Goal: Information Seeking & Learning: Learn about a topic

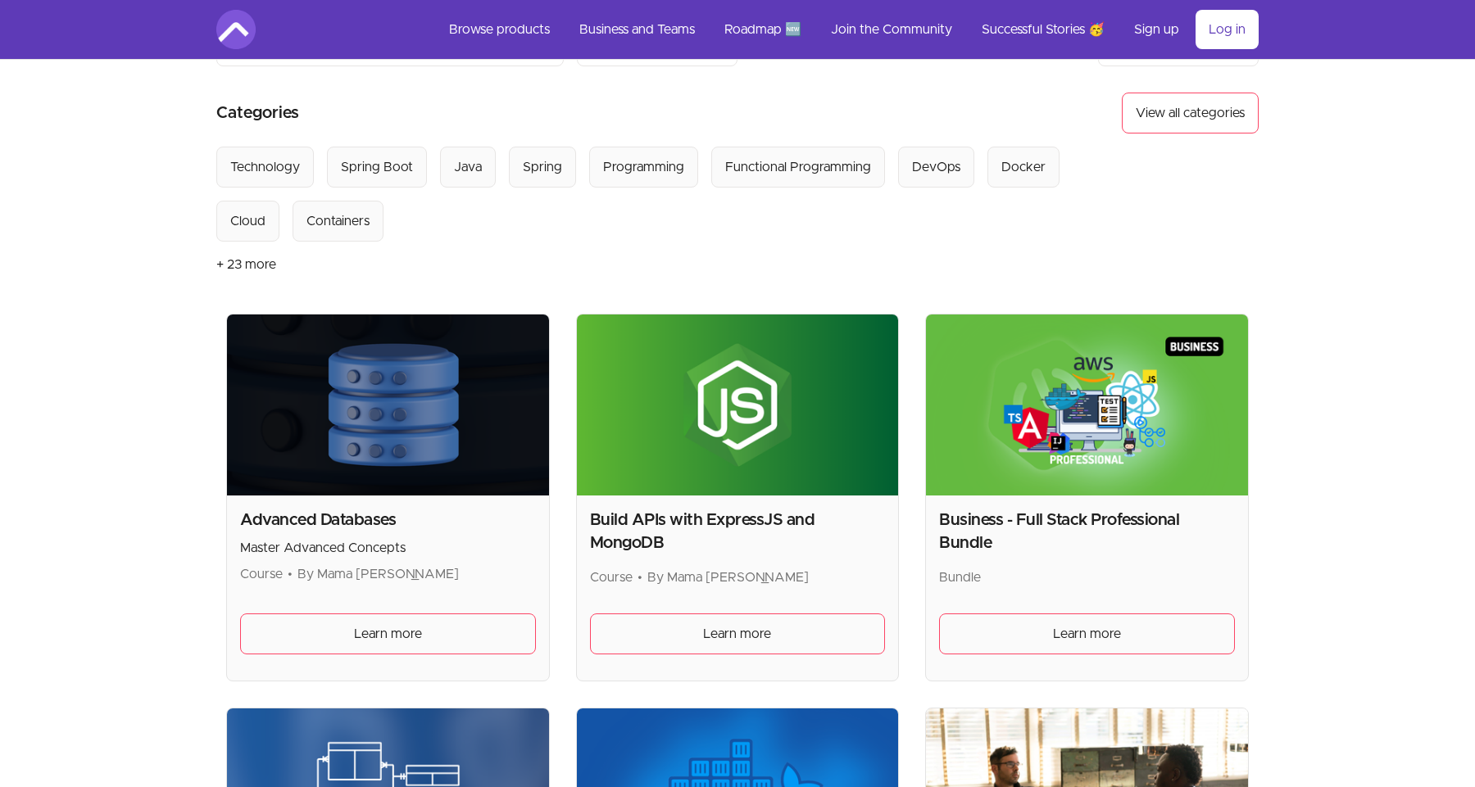
scroll to position [125, 0]
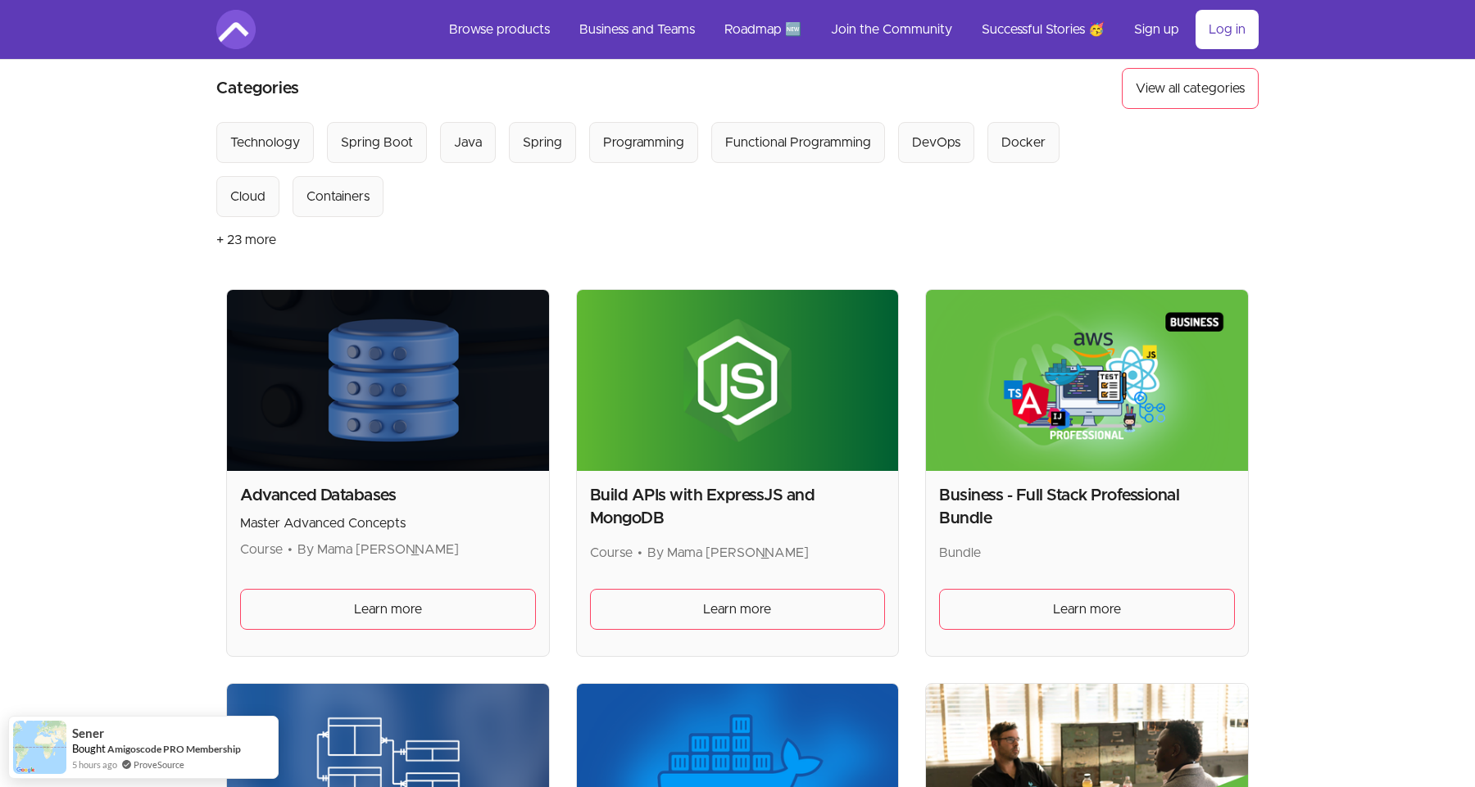
click at [892, 401] on img at bounding box center [738, 380] width 322 height 181
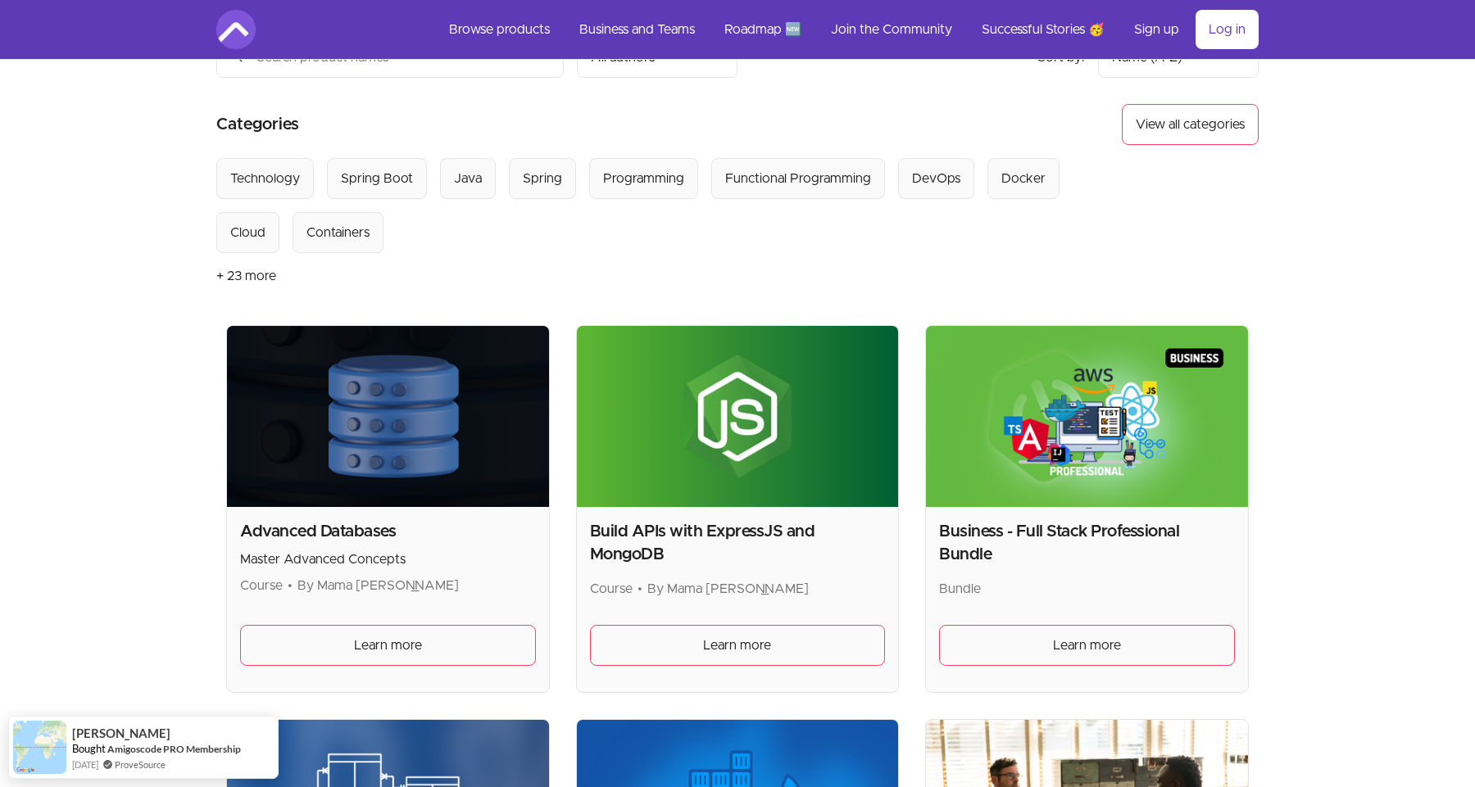
scroll to position [0, 0]
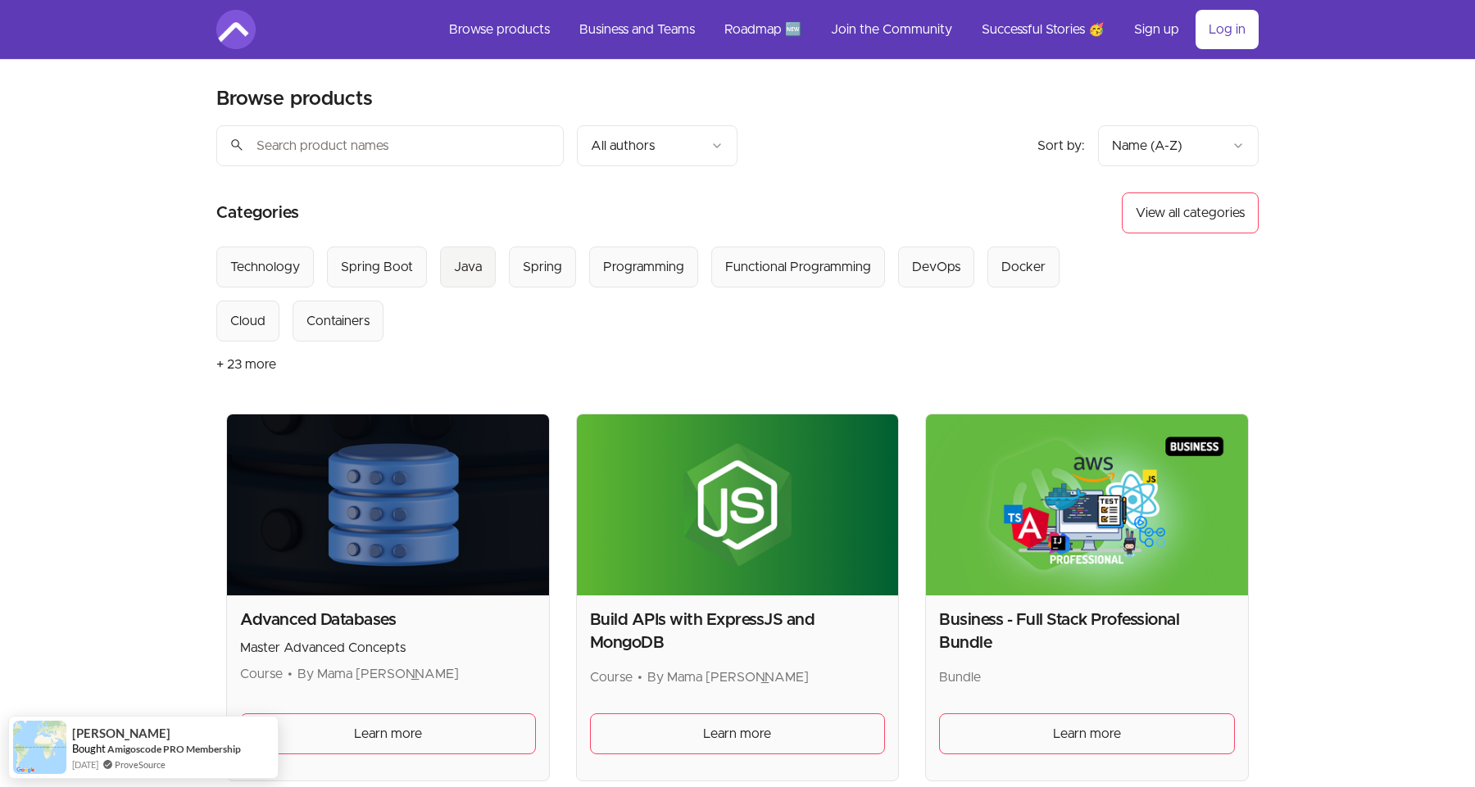
click at [476, 268] on div "Java" at bounding box center [468, 267] width 28 height 20
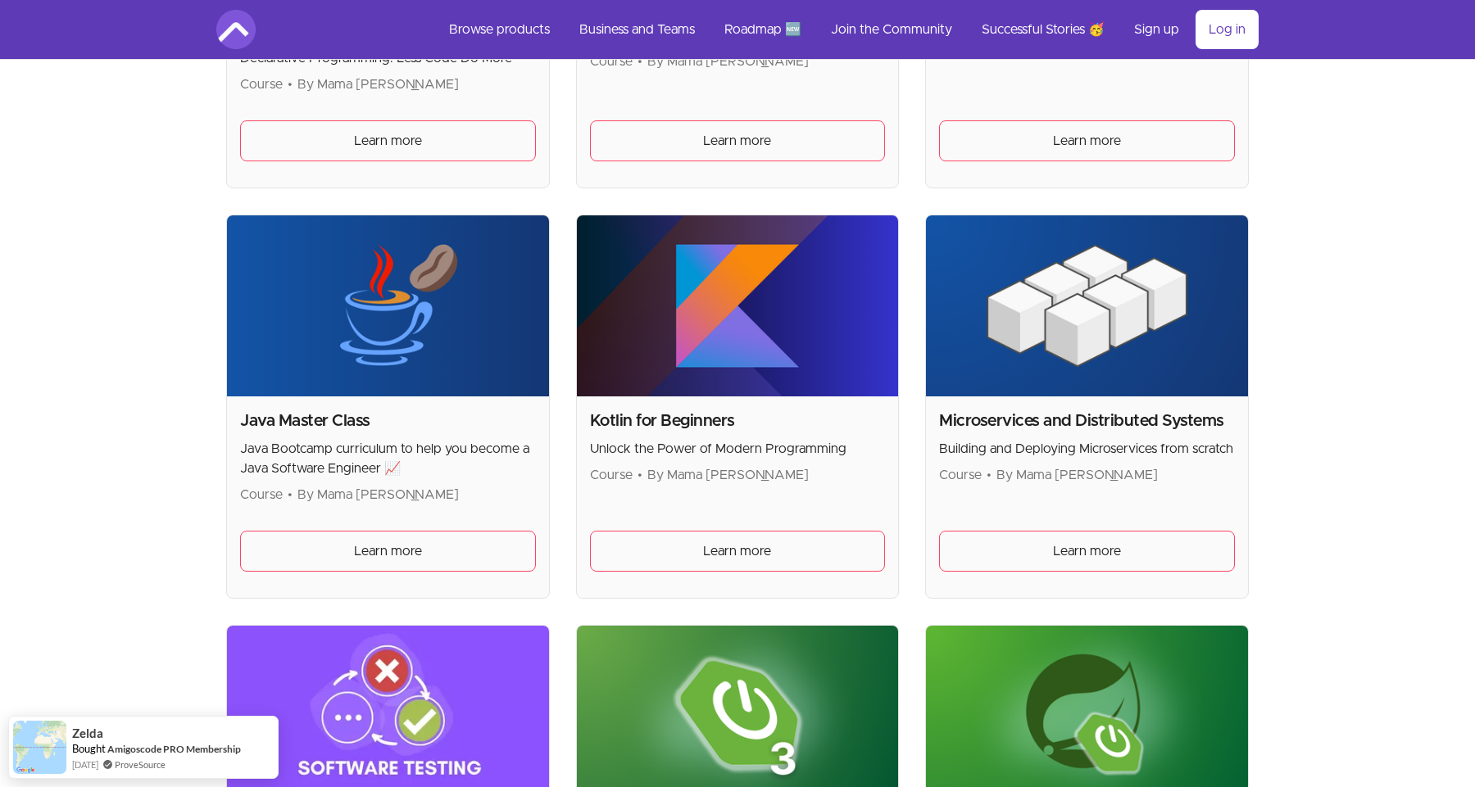
scroll to position [614, 0]
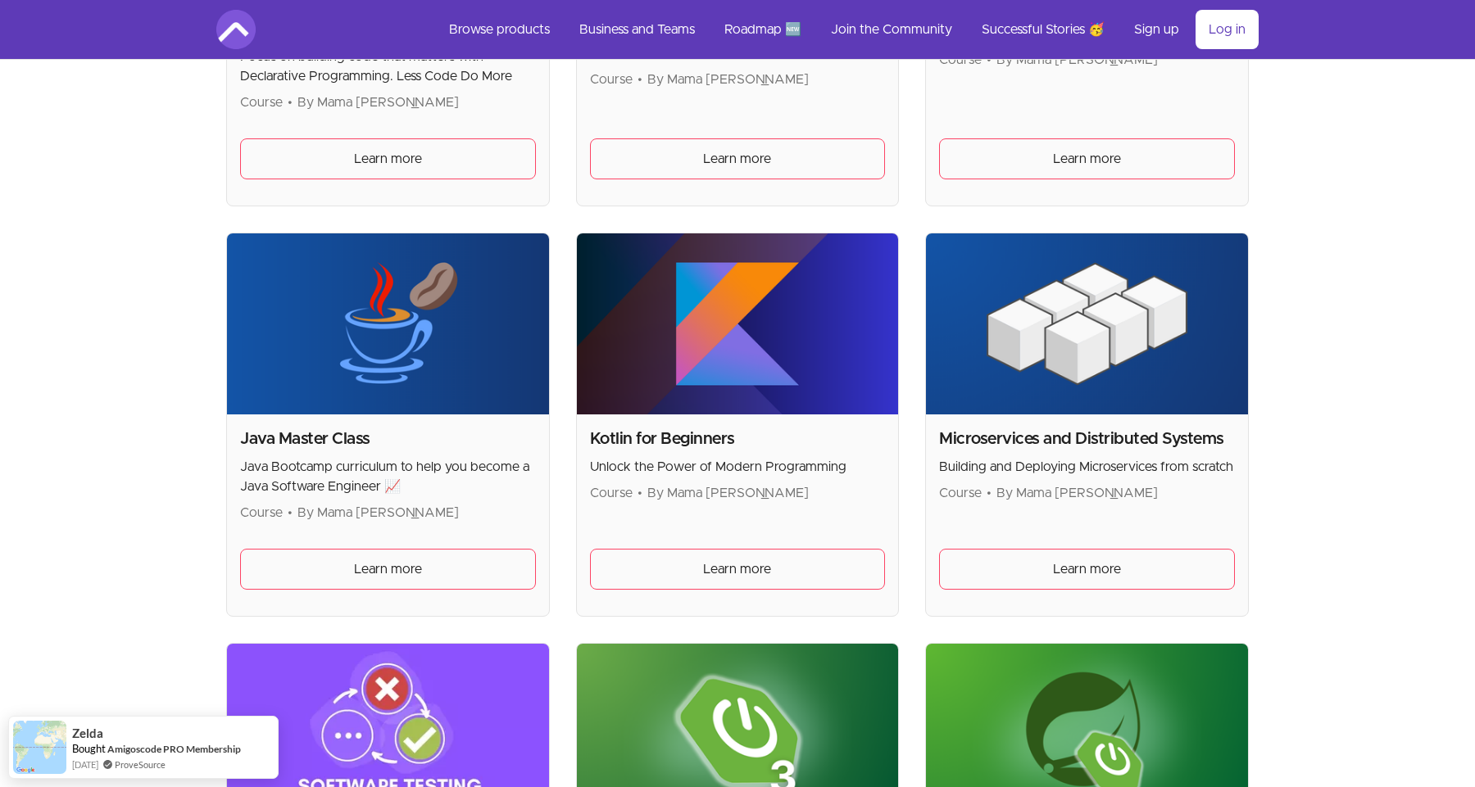
click at [280, 399] on img at bounding box center [388, 323] width 322 height 181
click at [383, 574] on span "Learn more" at bounding box center [388, 570] width 68 height 20
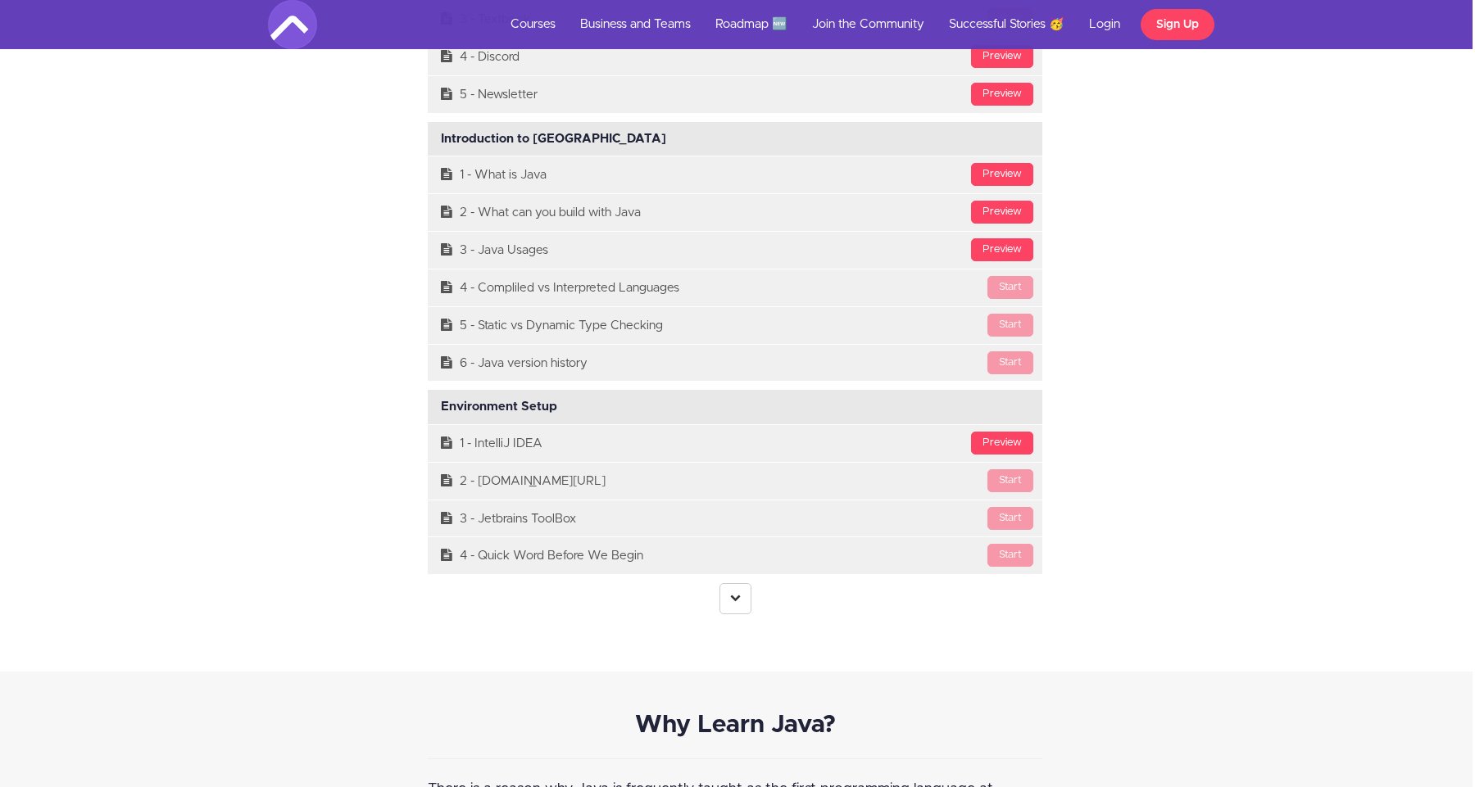
scroll to position [4514, 2]
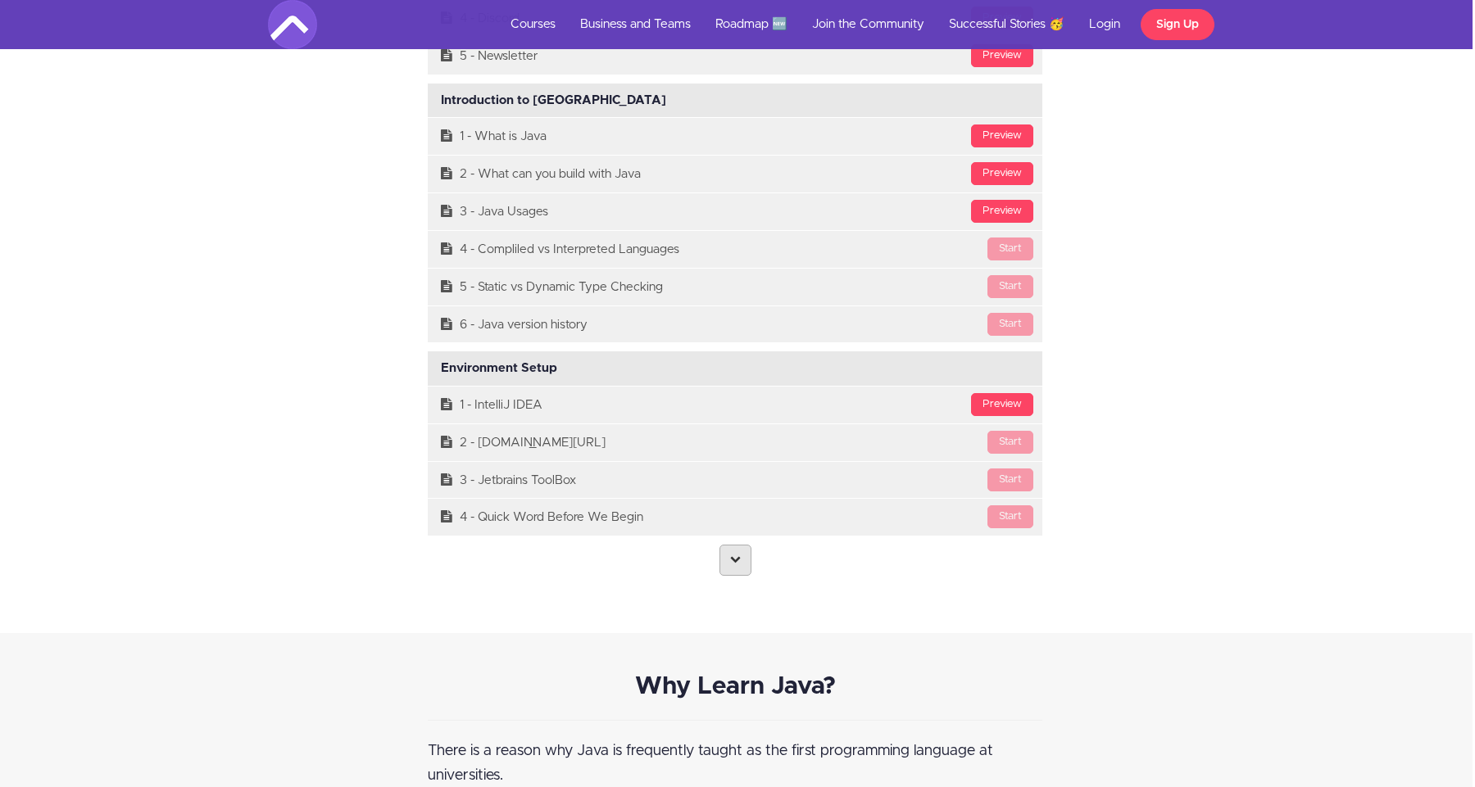
click at [736, 564] on icon at bounding box center [735, 559] width 11 height 11
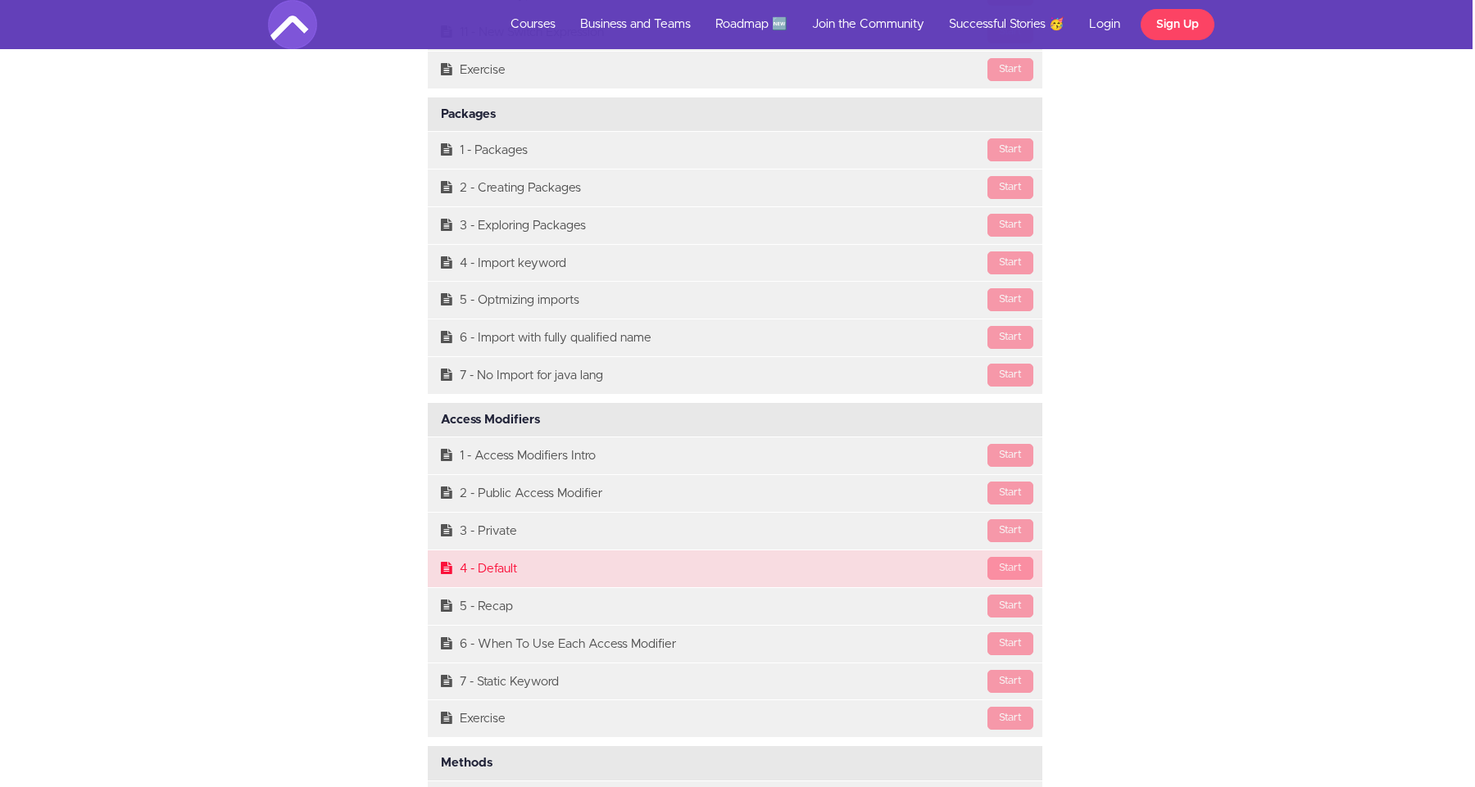
scroll to position [7207, 2]
